Goal: Information Seeking & Learning: Compare options

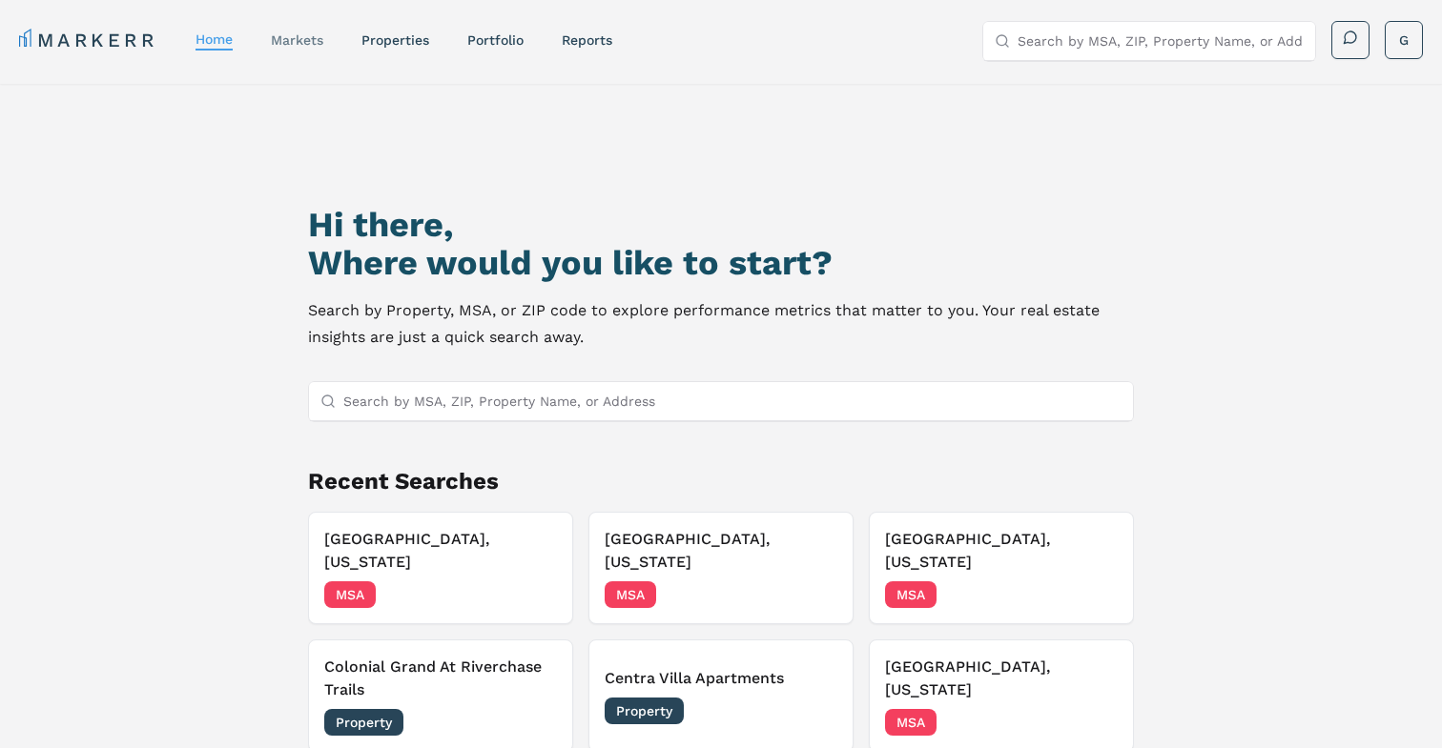
click at [304, 49] on div "markets" at bounding box center [297, 40] width 52 height 19
click at [306, 41] on link "markets" at bounding box center [297, 39] width 52 height 15
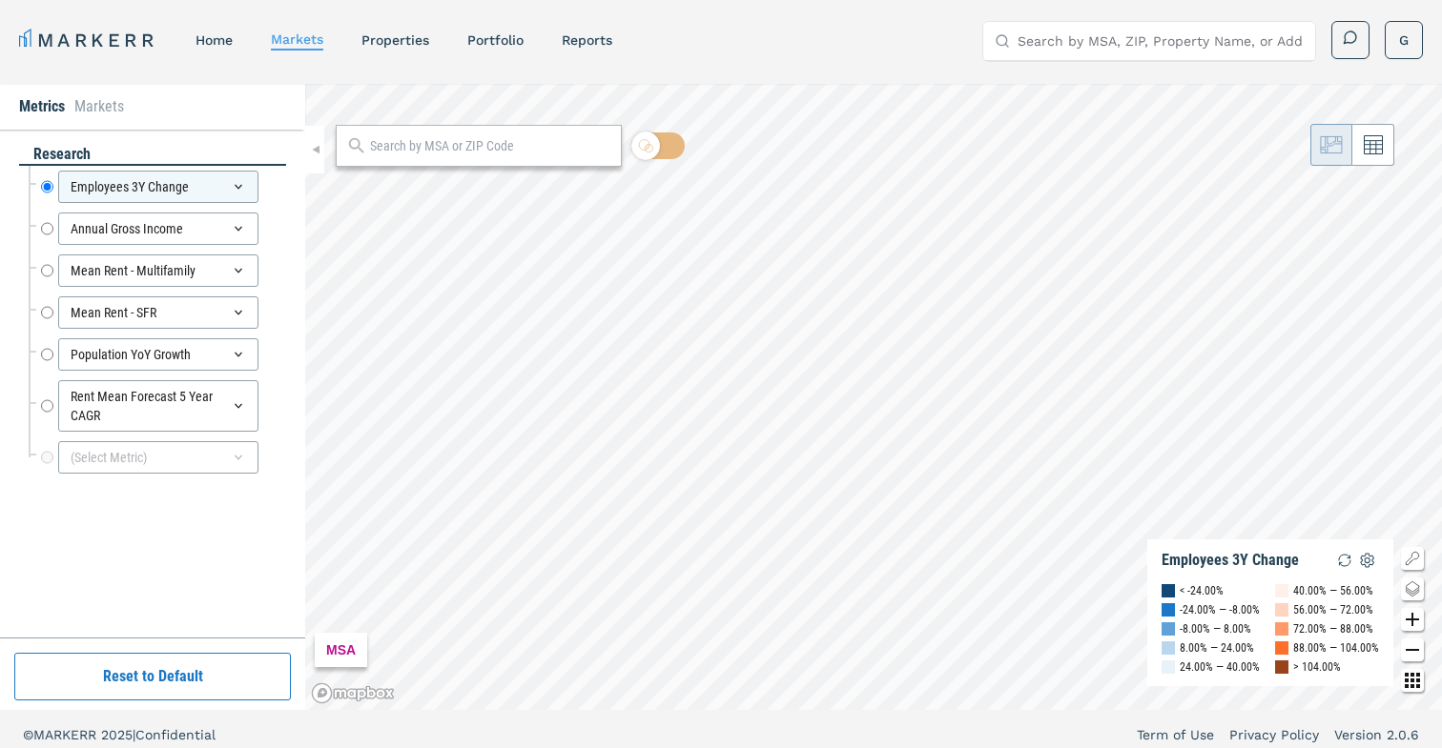
click at [476, 140] on input "text" at bounding box center [490, 146] width 241 height 20
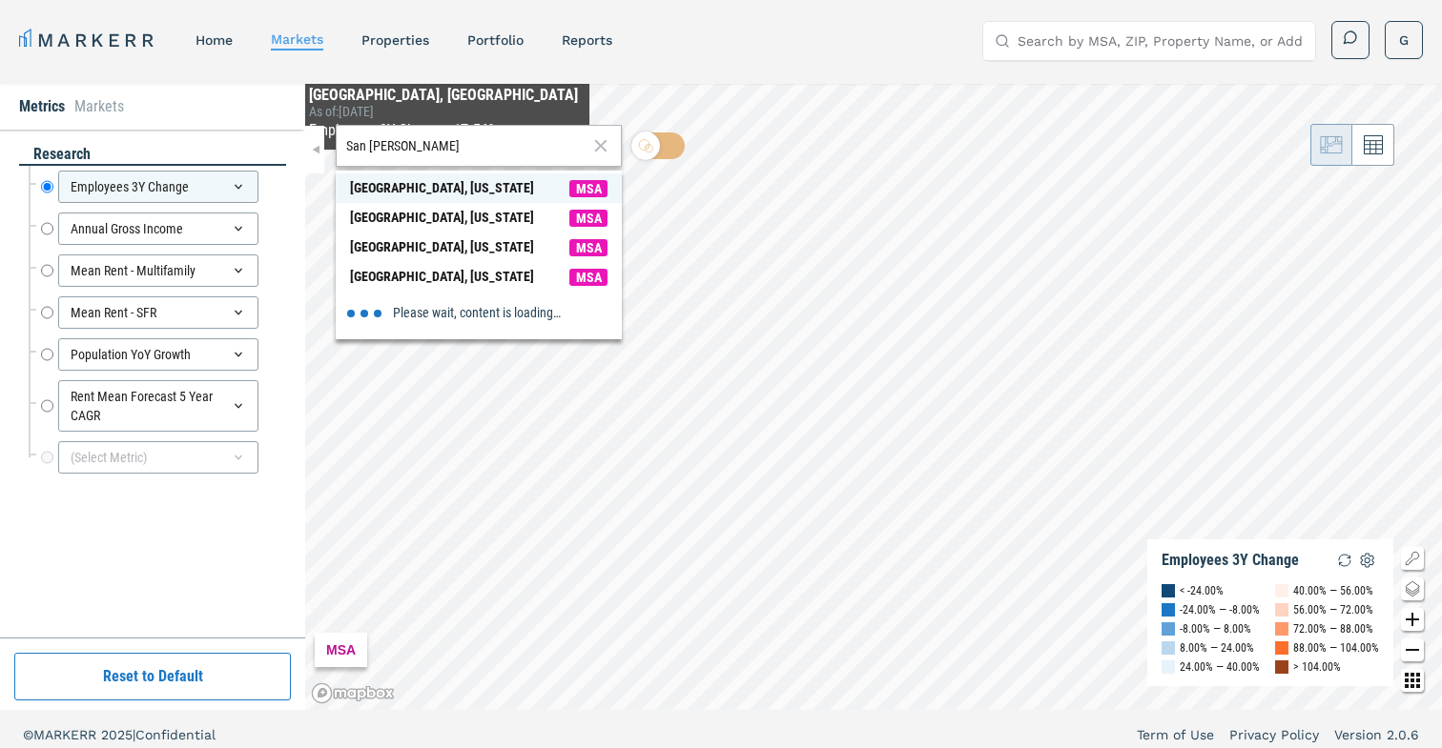
type input "San [PERSON_NAME]"
click at [409, 188] on div "[GEOGRAPHIC_DATA], [US_STATE]" at bounding box center [442, 188] width 184 height 20
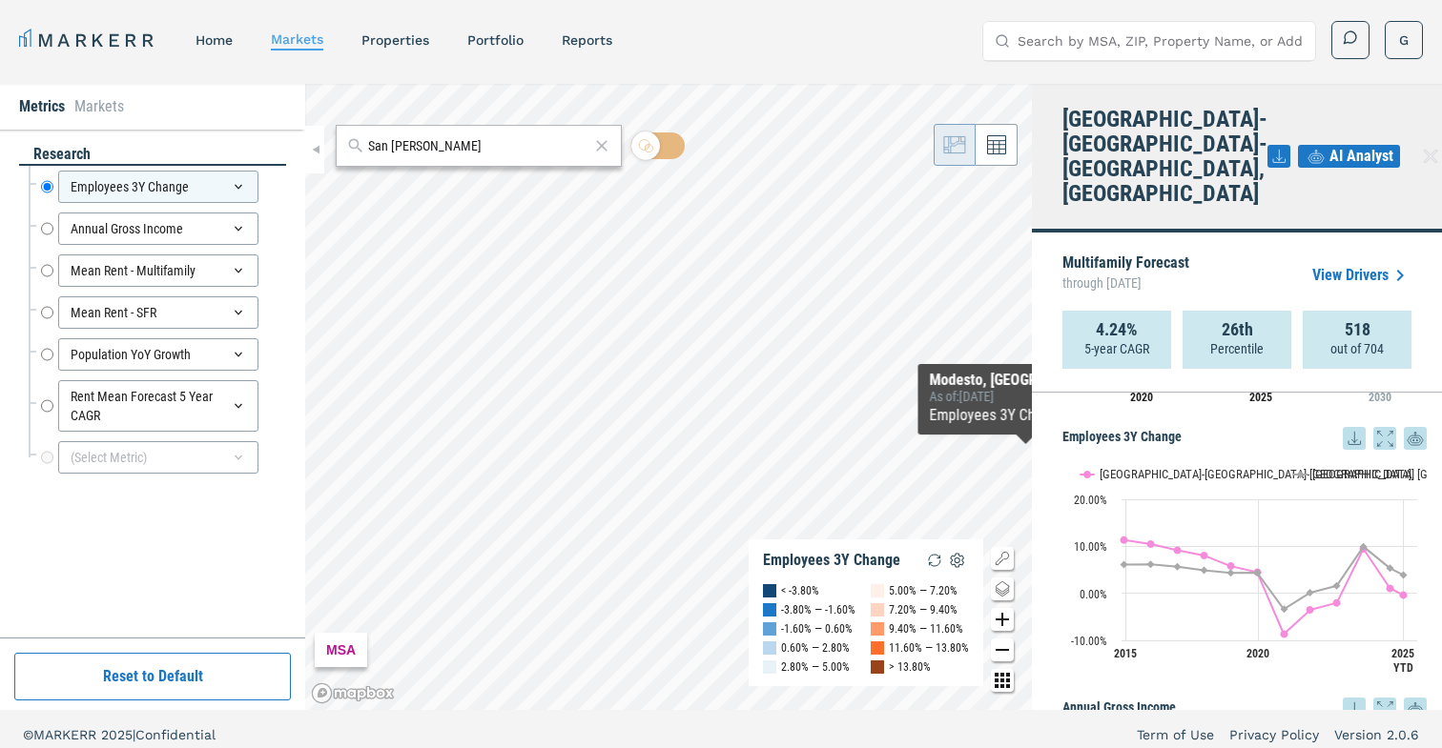
scroll to position [213, 0]
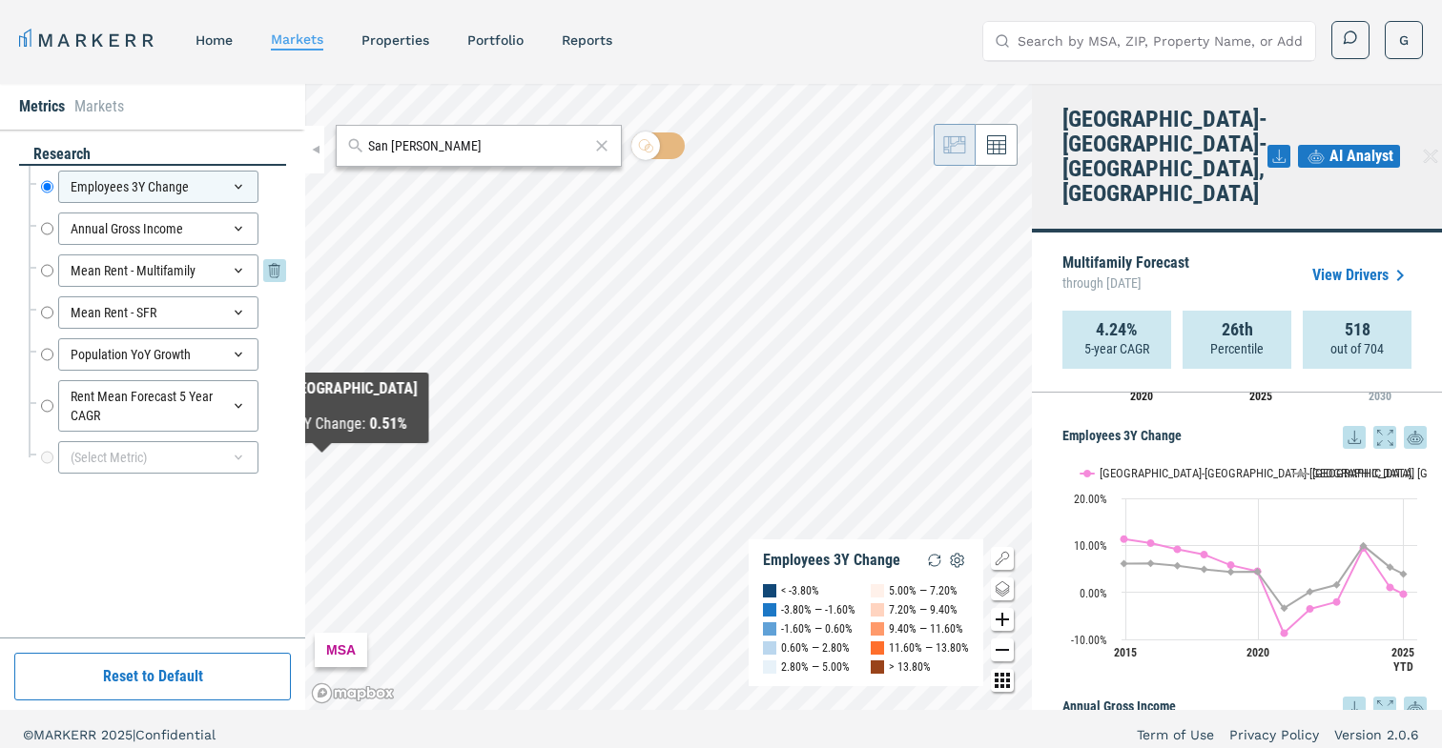
click at [50, 269] on input "Mean Rent - Multifamily" at bounding box center [47, 271] width 12 height 32
radio input "false"
radio input "true"
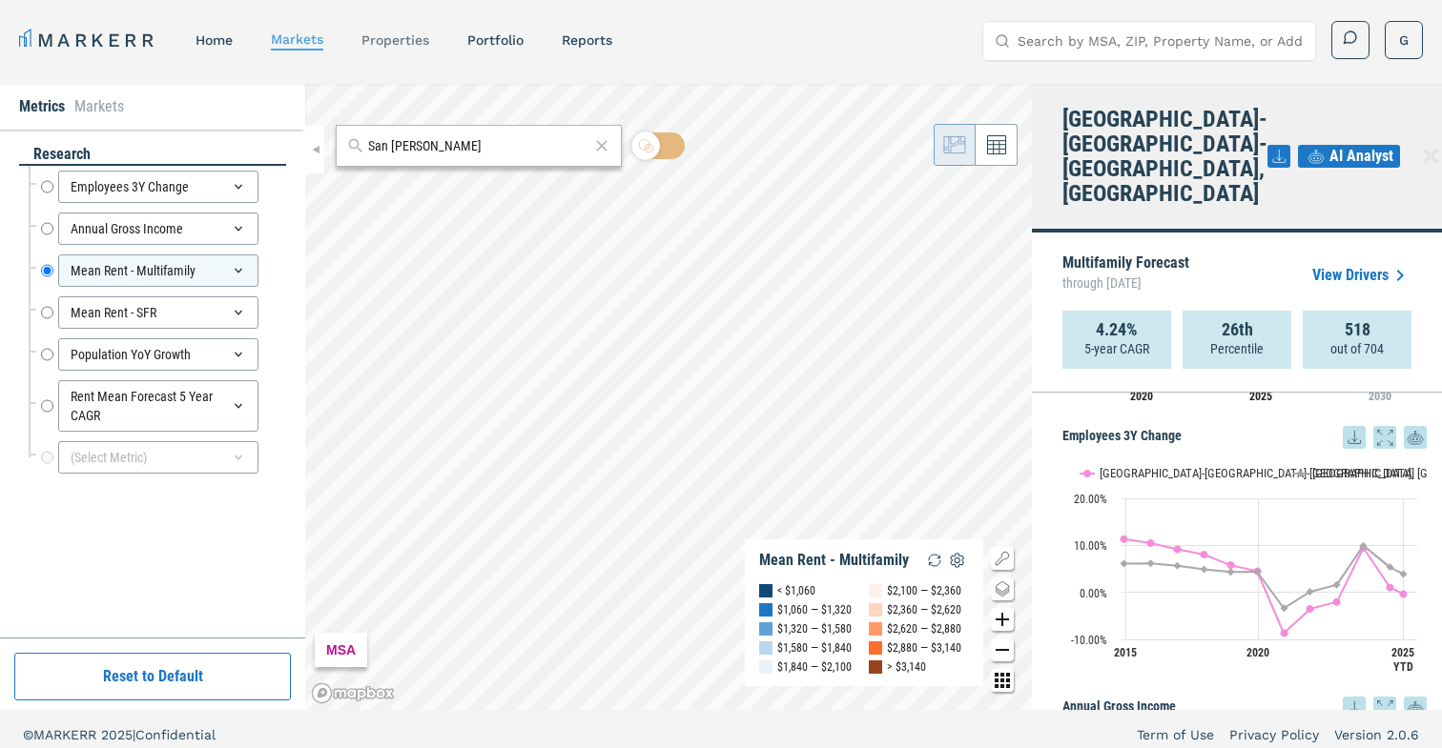
click at [415, 36] on link "properties" at bounding box center [395, 39] width 68 height 15
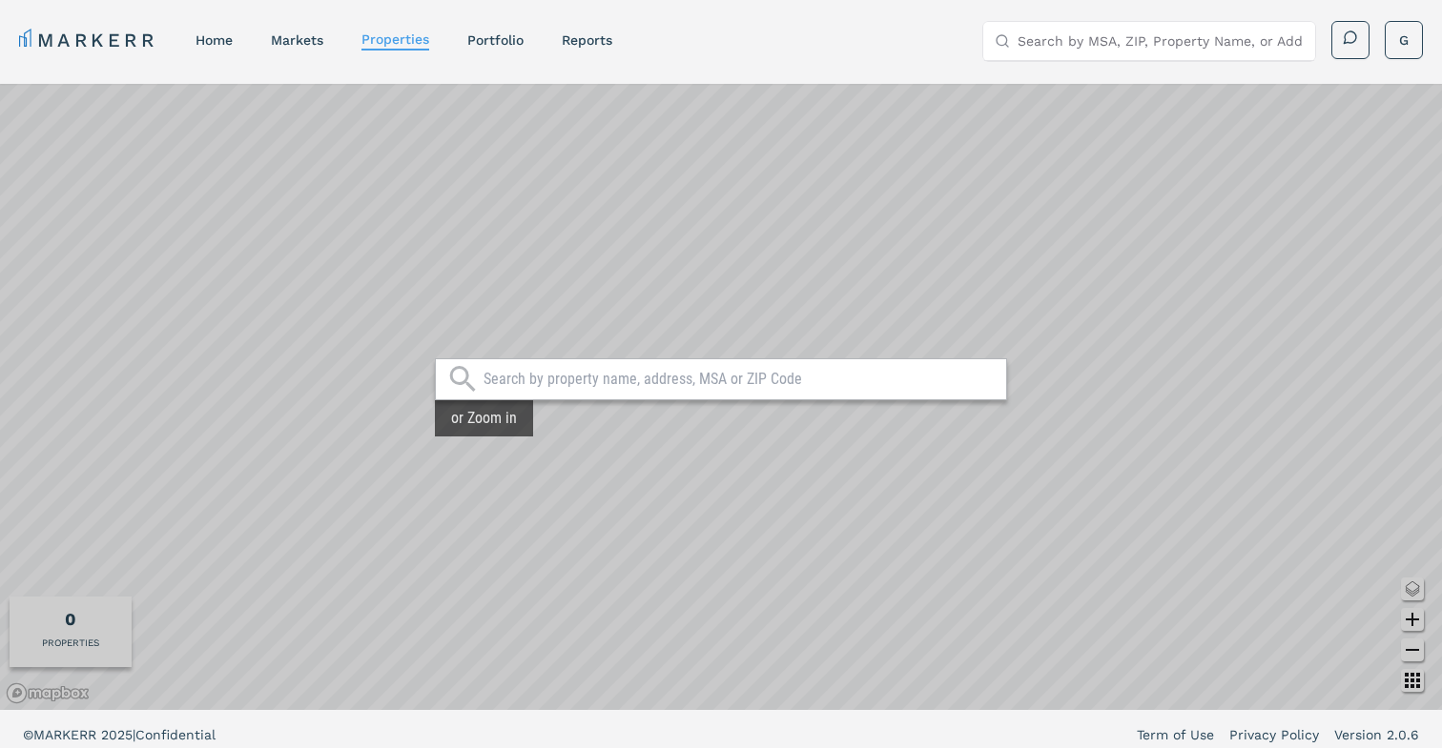
click at [592, 390] on div at bounding box center [721, 379] width 572 height 42
click at [594, 382] on input "text" at bounding box center [739, 379] width 513 height 19
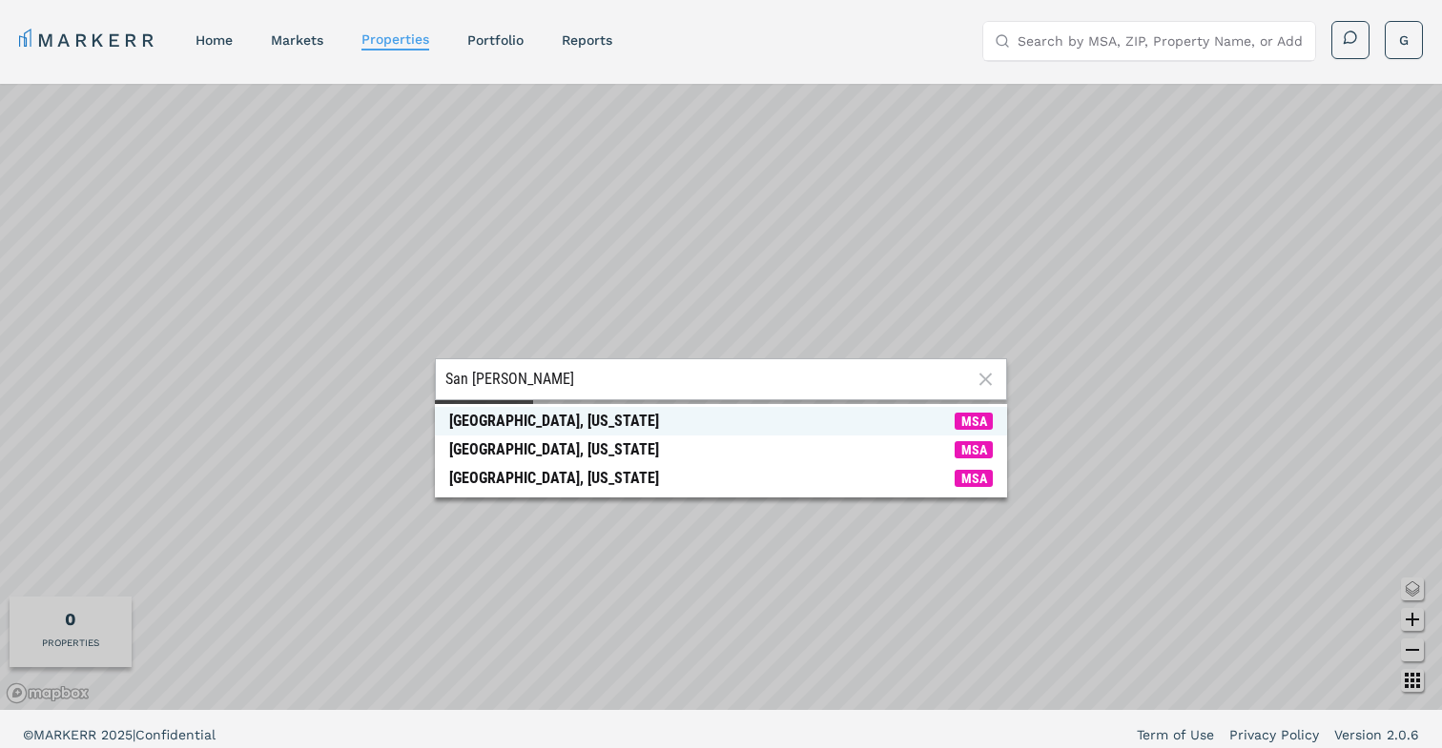
type input "San [PERSON_NAME]"
click at [593, 420] on div "[GEOGRAPHIC_DATA], [US_STATE]" at bounding box center [554, 421] width 210 height 19
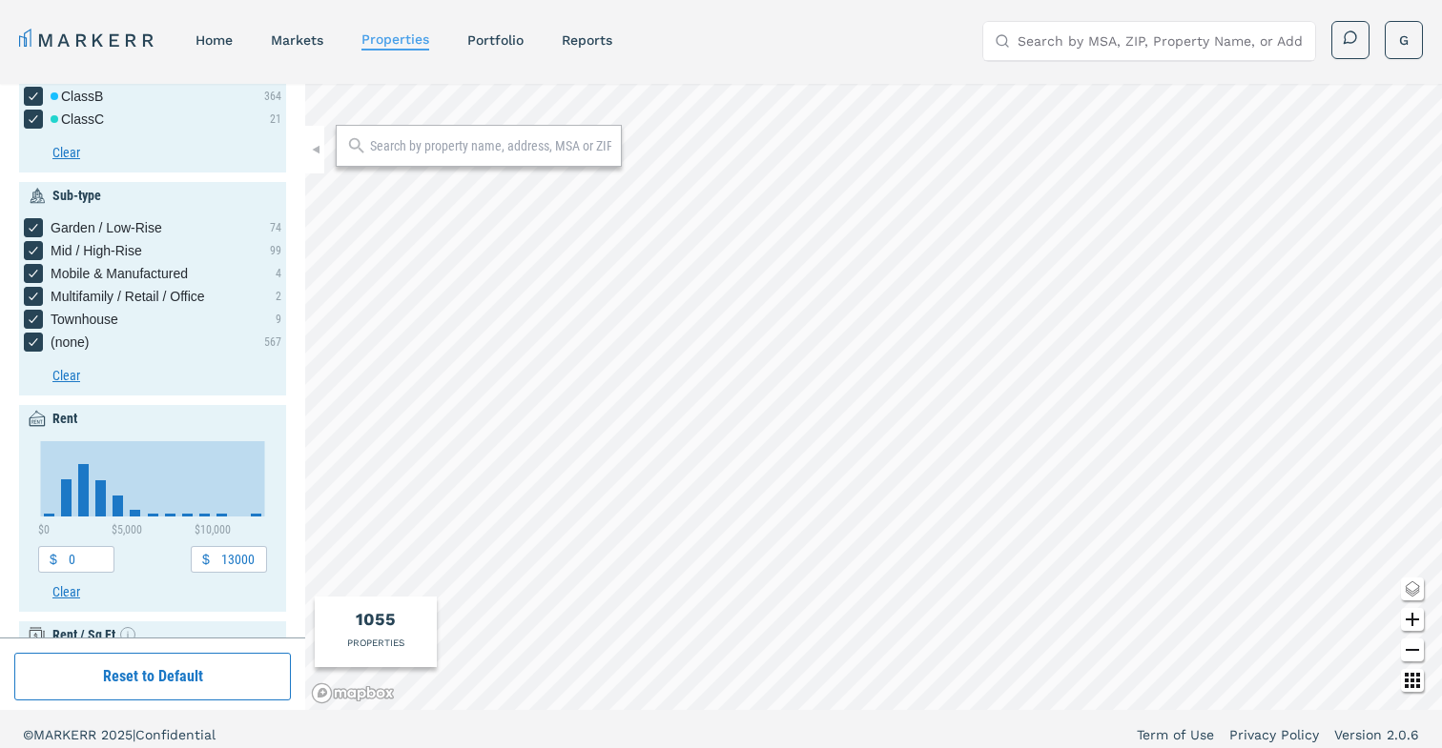
scroll to position [169, 0]
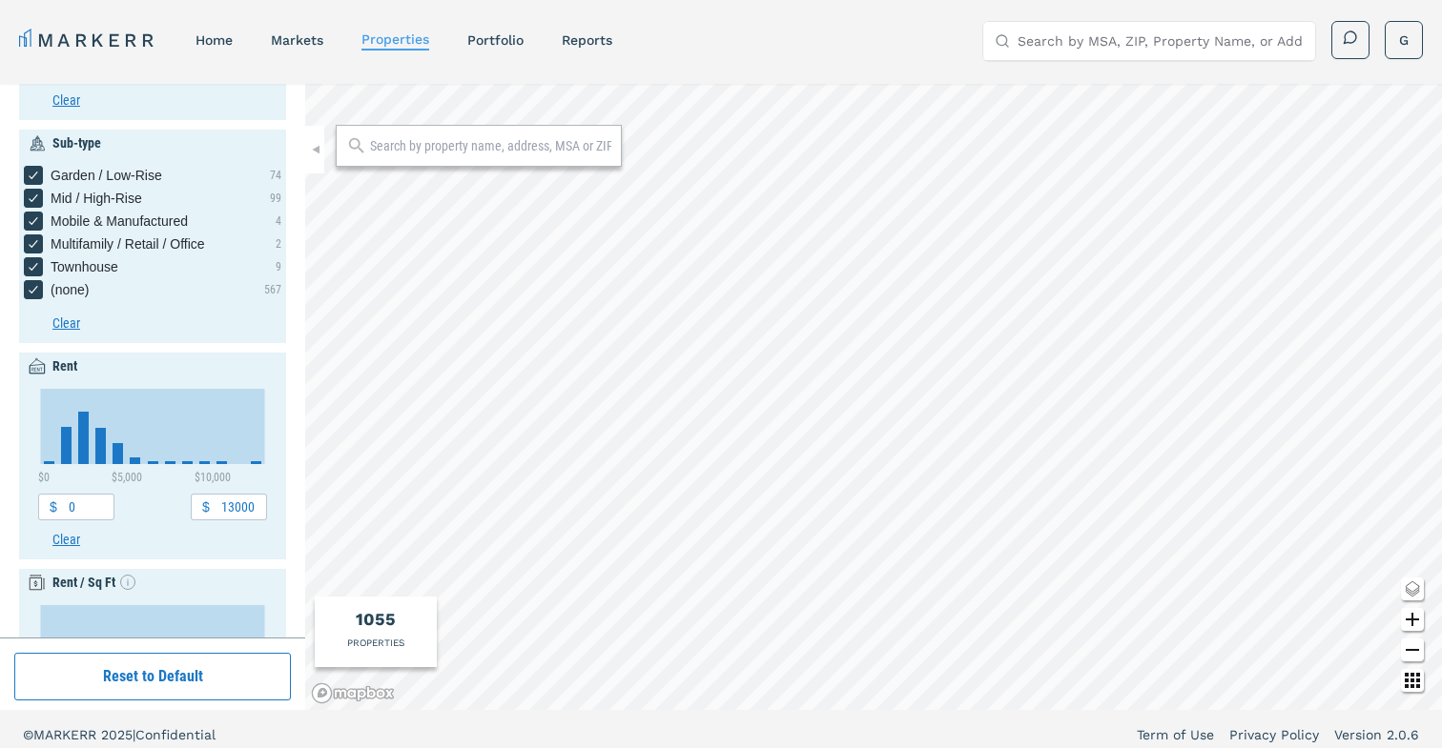
click at [21, 426] on div "Rent Chart Bar chart with 12 bars. View as data table, Chart The chart has 1 X …" at bounding box center [152, 456] width 267 height 207
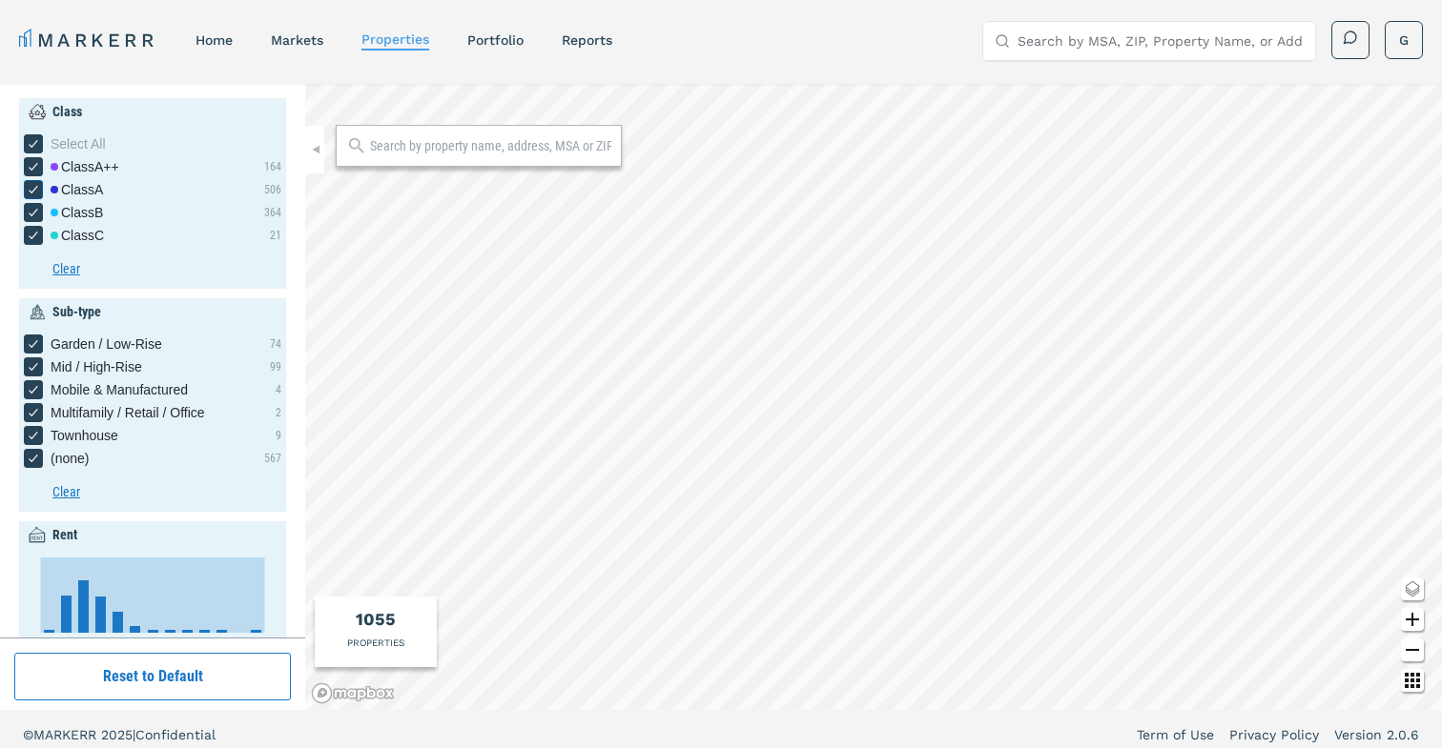
click at [25, 187] on div "[object Object] checkbox input" at bounding box center [33, 189] width 19 height 19
click at [25, 187] on input "Class A" at bounding box center [30, 186] width 12 height 12
checkbox input "false"
click at [27, 209] on icon "[object Object] checkbox input" at bounding box center [33, 212] width 15 height 15
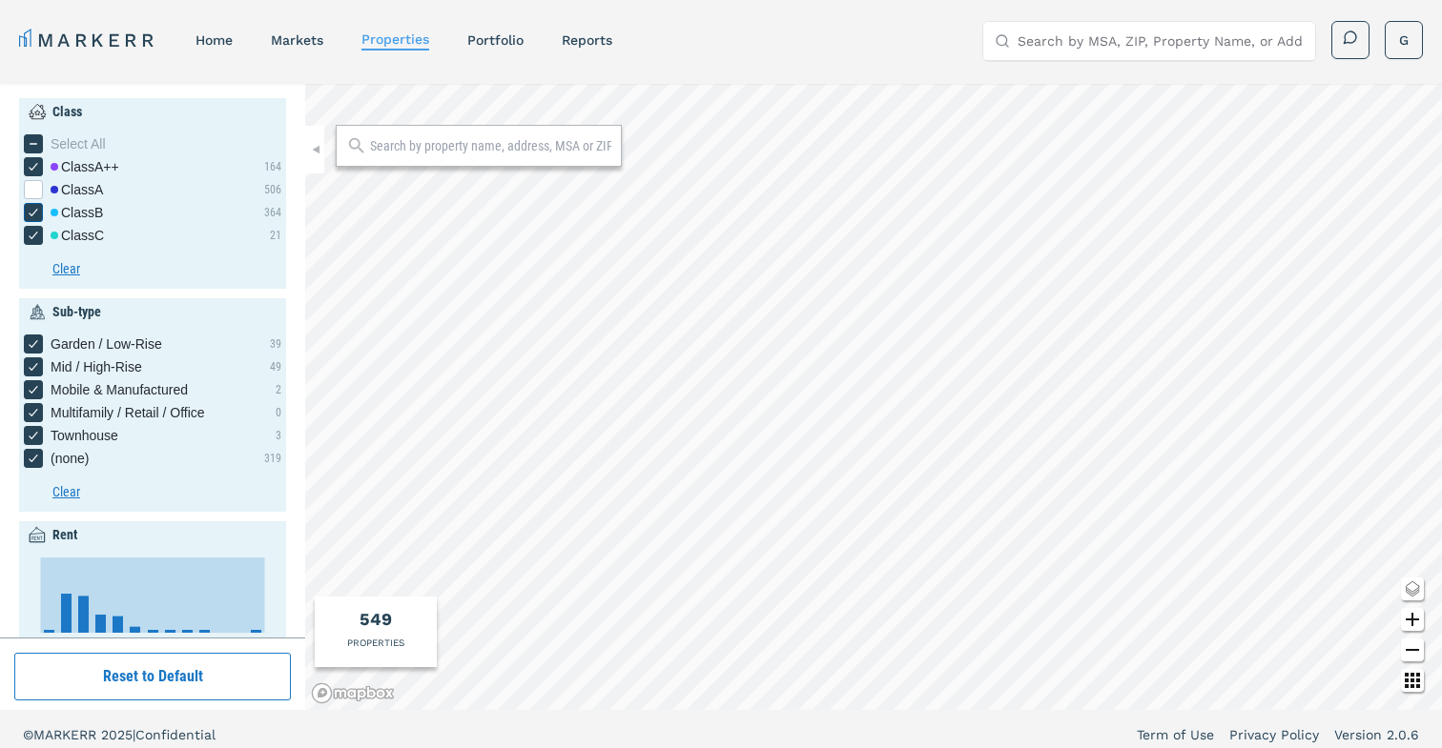
click at [27, 209] on input "Class B" at bounding box center [30, 209] width 12 height 12
checkbox input "false"
click at [31, 231] on icon "[object Object] checkbox input" at bounding box center [33, 235] width 15 height 15
click at [31, 231] on input "Class C" at bounding box center [30, 232] width 12 height 12
checkbox input "false"
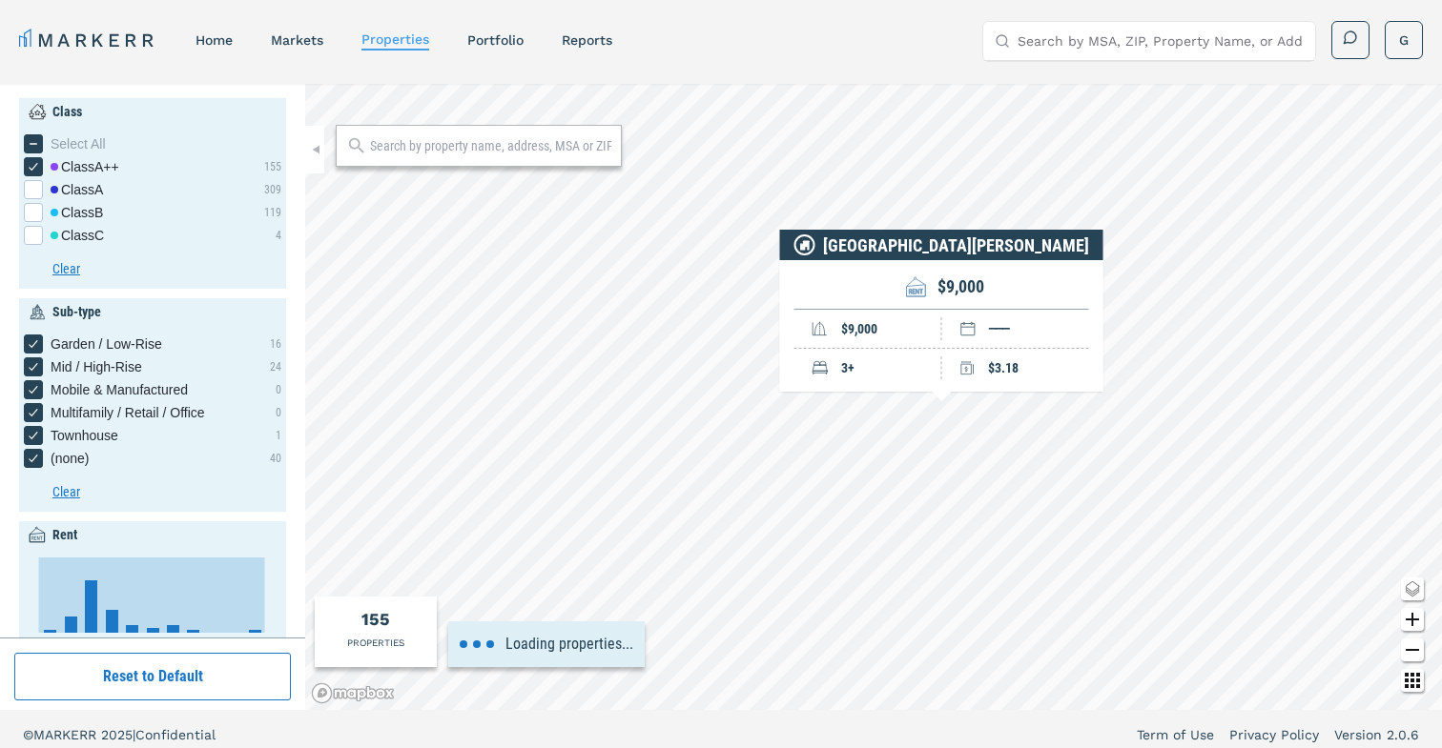
type input "1880"
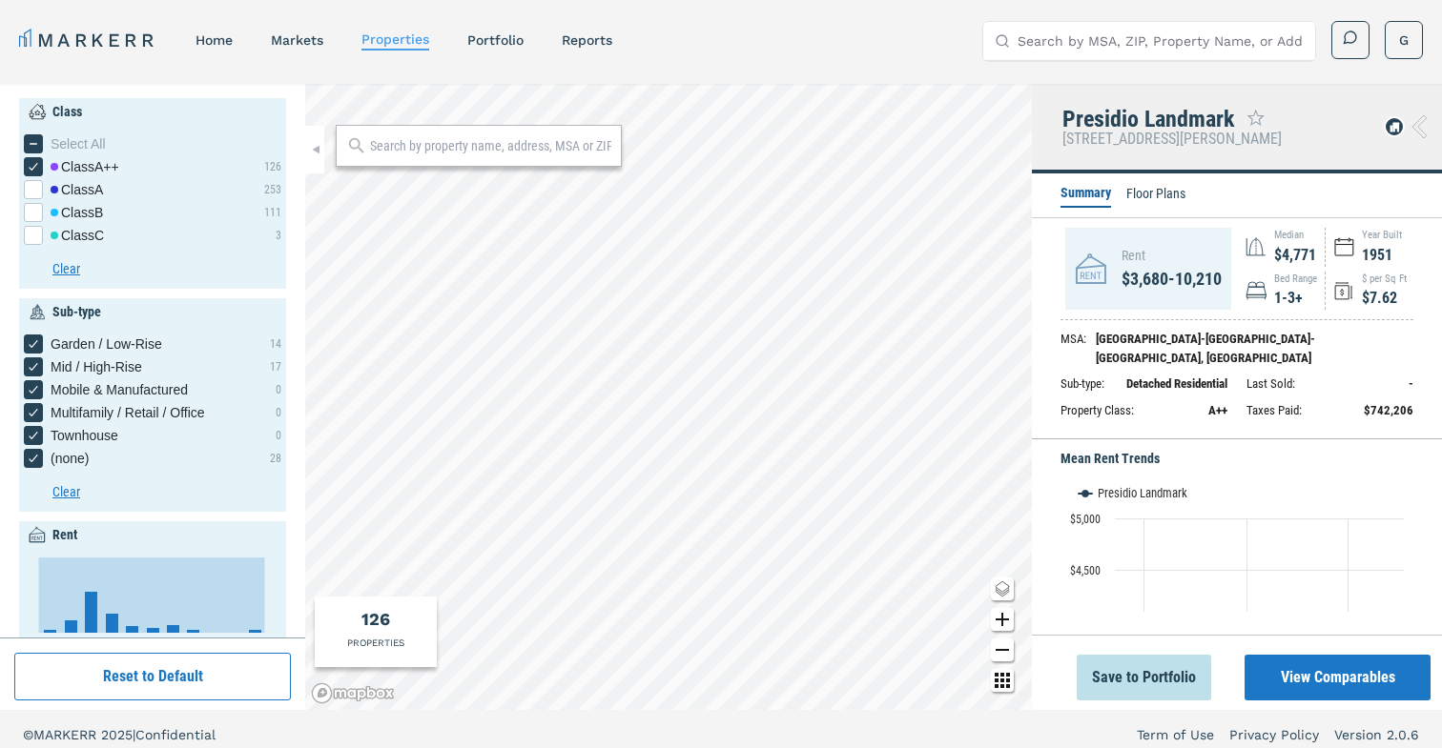
click at [1297, 650] on div "Save to Portfolio View Comparables" at bounding box center [1237, 672] width 410 height 75
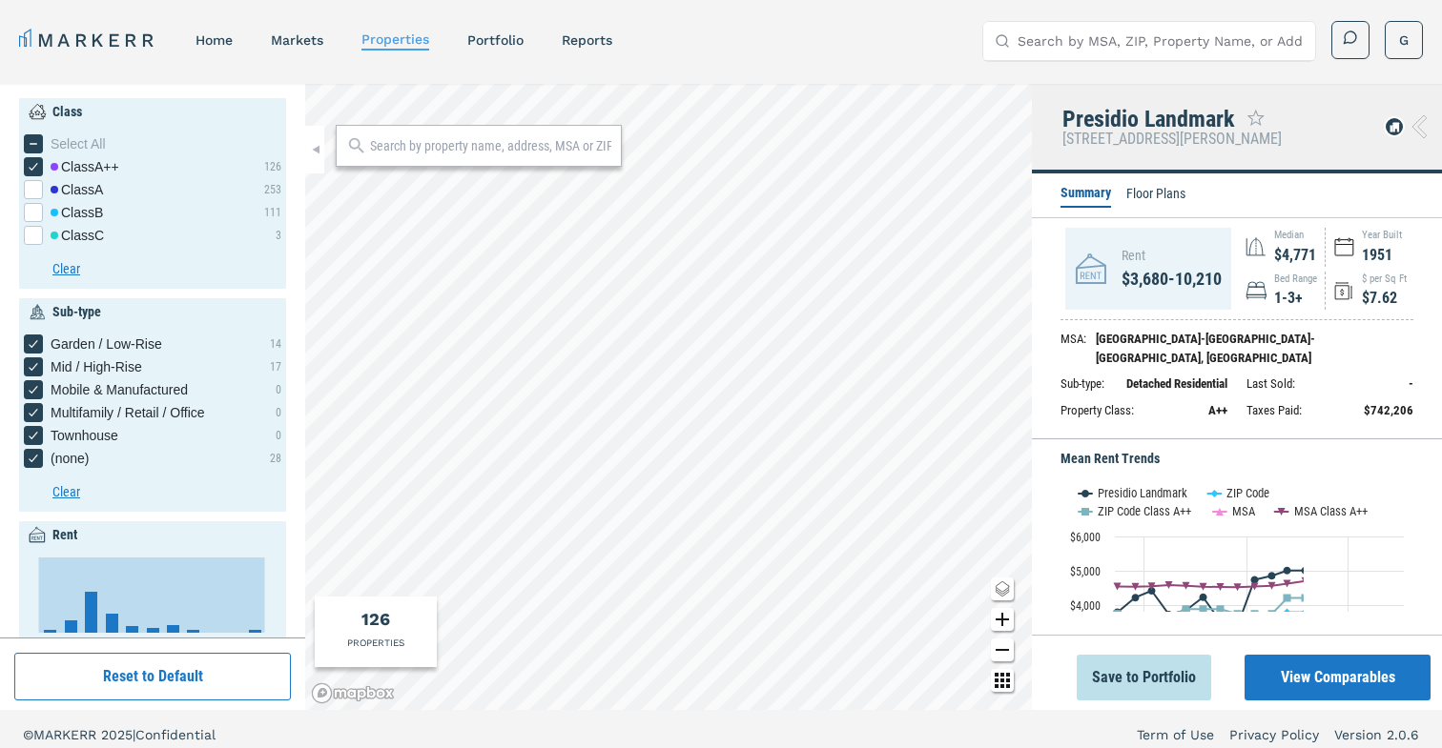
click at [1297, 666] on button "View Comparables" at bounding box center [1337, 678] width 186 height 46
